Goal: Navigation & Orientation: Find specific page/section

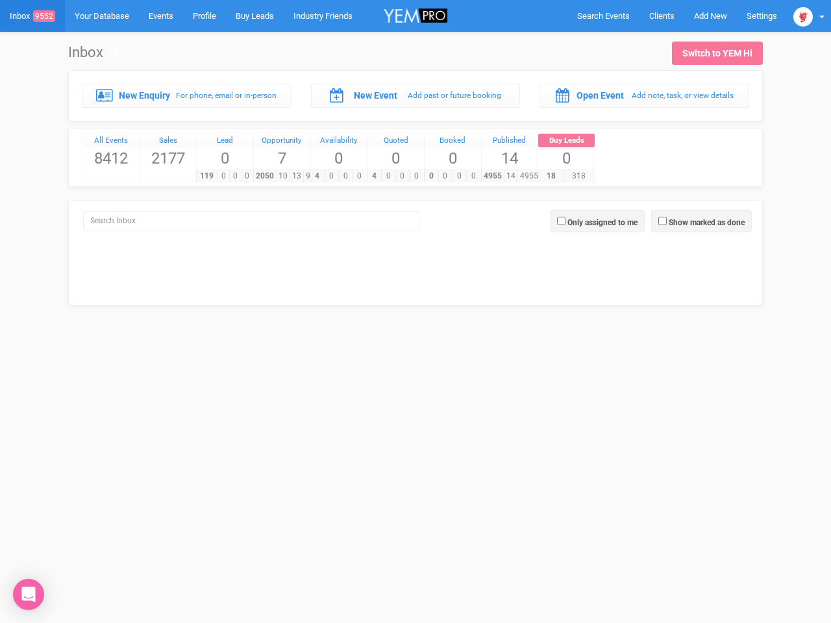
click at [415, 169] on div "4 0 0 0" at bounding box center [395, 175] width 56 height 13
click at [603, 16] on span "Search Events" at bounding box center [603, 16] width 53 height 10
